Goal: Navigation & Orientation: Find specific page/section

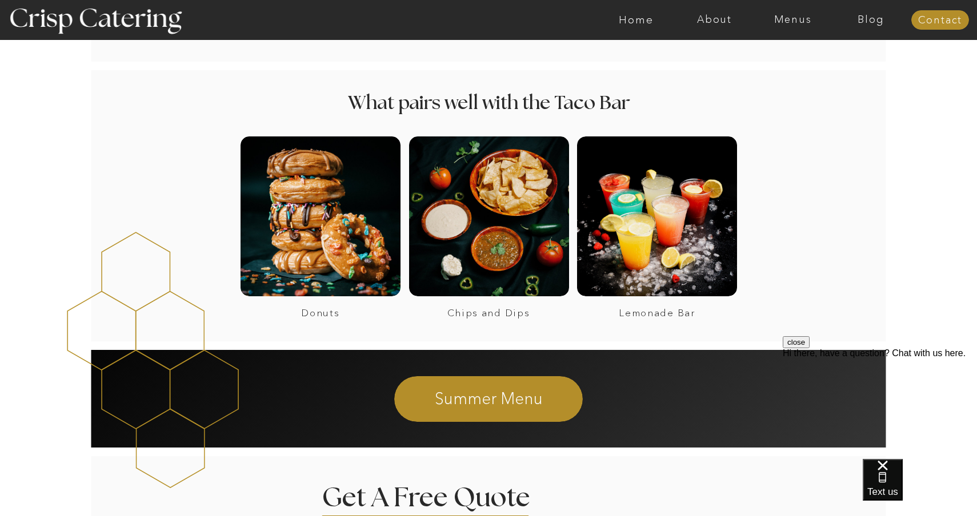
scroll to position [797, 0]
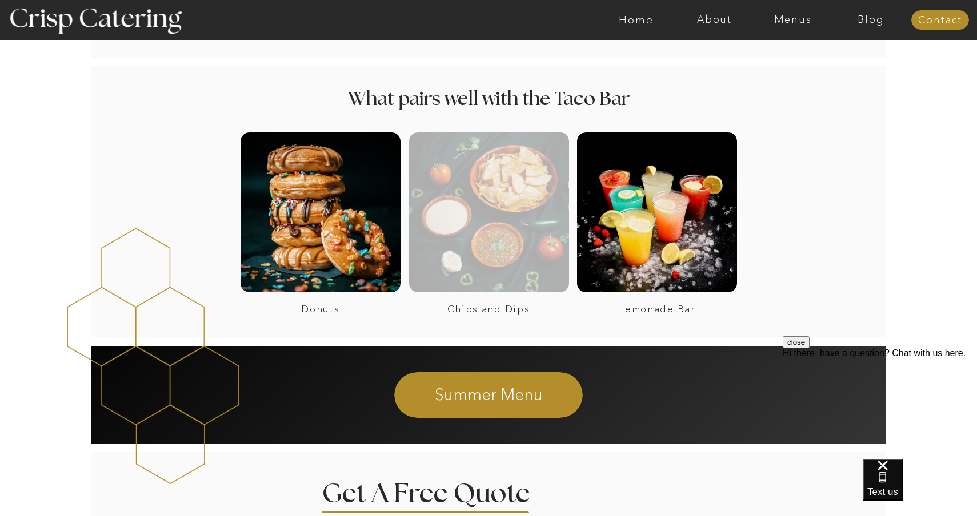
click at [502, 239] on div at bounding box center [489, 213] width 160 height 160
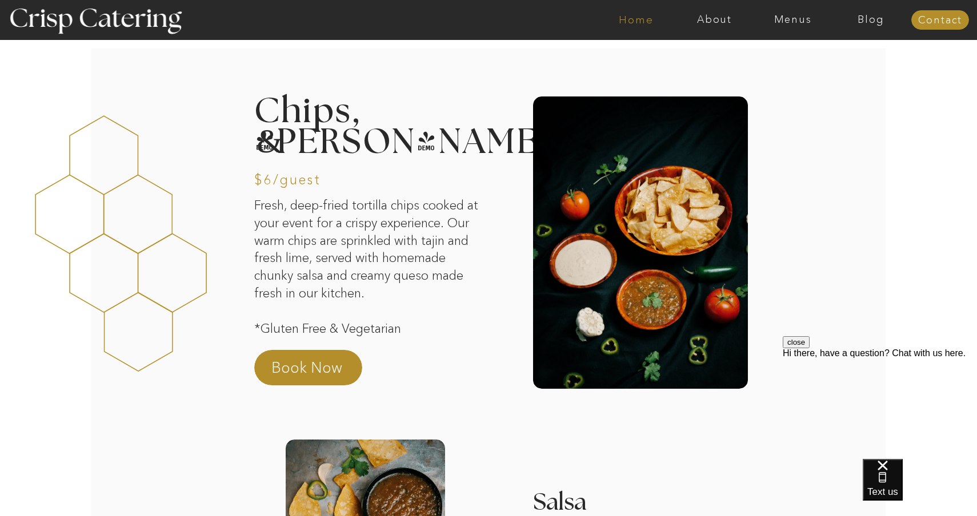
click at [646, 18] on nav "Home" at bounding box center [636, 19] width 78 height 11
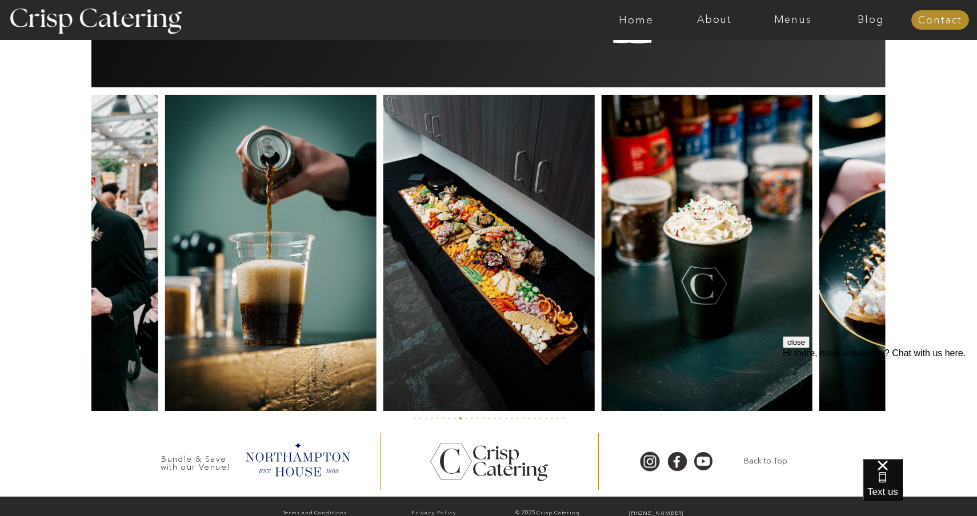
scroll to position [2637, 0]
